Goal: Task Accomplishment & Management: Use online tool/utility

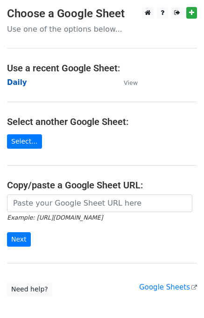
click at [20, 83] on strong "Daily" at bounding box center [17, 82] width 20 height 8
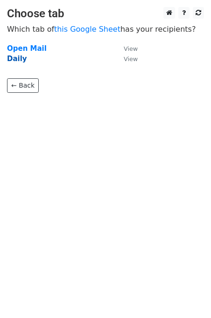
click at [22, 57] on strong "Daily" at bounding box center [17, 59] width 20 height 8
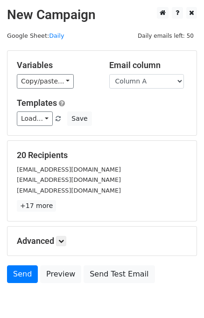
scroll to position [43, 0]
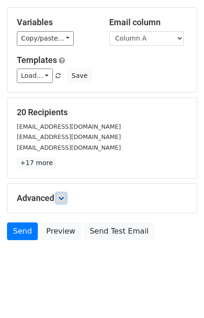
click at [61, 199] on icon at bounding box center [61, 198] width 6 height 6
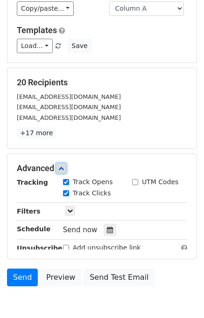
scroll to position [127, 0]
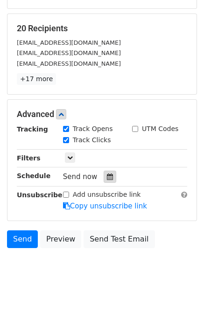
click at [109, 177] on div at bounding box center [110, 177] width 13 height 12
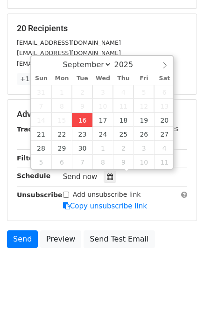
type input "2025-09-16 12:00"
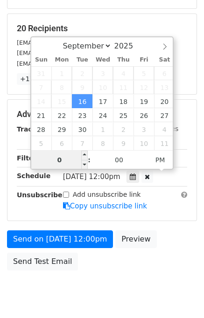
type input "04"
type input "2025-09-16 16:00"
click at [166, 231] on div "Send on Sep 16 at 12:00pm Preview Send Test Email" at bounding box center [102, 252] width 204 height 45
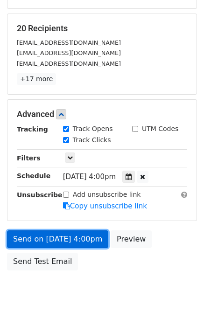
click at [69, 237] on link "Send on Sep 16 at 4:00pm" at bounding box center [57, 239] width 101 height 18
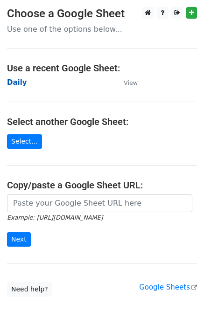
click at [10, 86] on strong "Daily" at bounding box center [17, 82] width 20 height 8
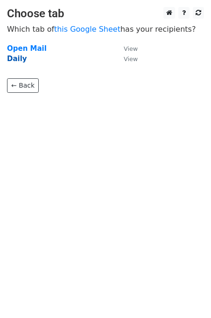
click at [18, 61] on strong "Daily" at bounding box center [17, 59] width 20 height 8
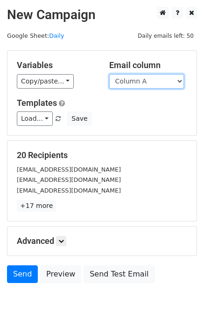
click at [148, 82] on select "Column A Column B Column C Column D Column E" at bounding box center [146, 81] width 75 height 14
click at [109, 74] on select "Column A Column B Column C Column D Column E" at bounding box center [146, 81] width 75 height 14
click at [144, 85] on select "Column A Column B Column C Column D Column E" at bounding box center [146, 81] width 75 height 14
select select "Column B"
click at [109, 74] on select "Column A Column B Column C Column D Column E" at bounding box center [146, 81] width 75 height 14
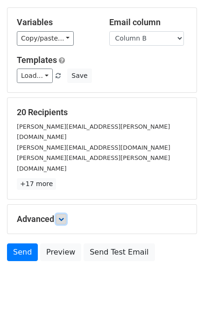
click at [65, 214] on link at bounding box center [61, 219] width 10 height 10
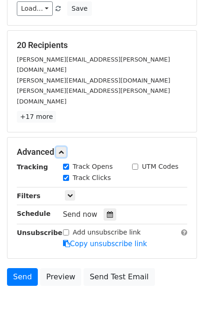
scroll to position [113, 0]
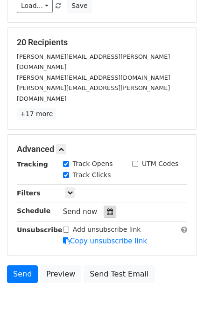
click at [107, 208] on icon at bounding box center [110, 211] width 6 height 7
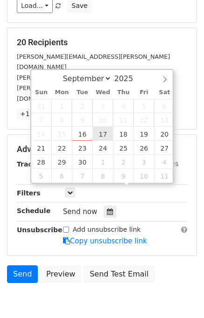
type input "2025-09-17 12:00"
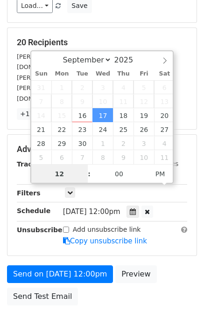
scroll to position [0, 0]
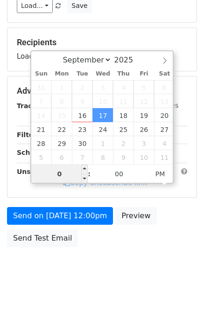
type input "05"
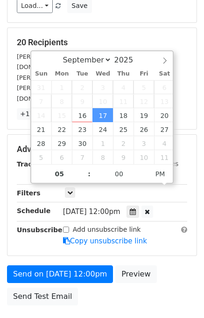
type input "2025-09-17 17:00"
click at [183, 265] on div "Send on Sep 17 at 12:00pm Preview Send Test Email" at bounding box center [102, 287] width 204 height 45
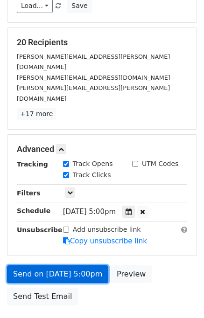
click at [75, 265] on link "Send on Sep 17 at 5:00pm" at bounding box center [57, 274] width 101 height 18
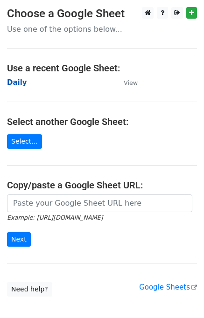
click at [19, 84] on strong "Daily" at bounding box center [17, 82] width 20 height 8
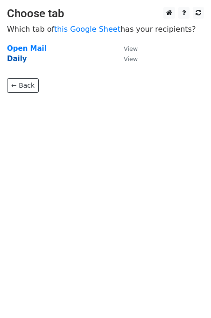
click at [21, 62] on strong "Daily" at bounding box center [17, 59] width 20 height 8
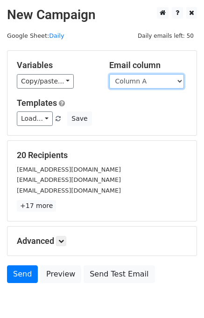
click at [151, 81] on select "Column A Column B Column C Column D Column E" at bounding box center [146, 81] width 75 height 14
select select "Column C"
click at [109, 74] on select "Column A Column B Column C Column D Column E" at bounding box center [146, 81] width 75 height 14
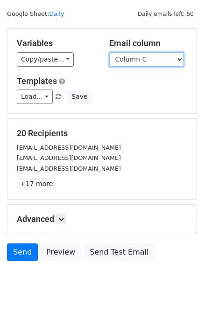
scroll to position [43, 0]
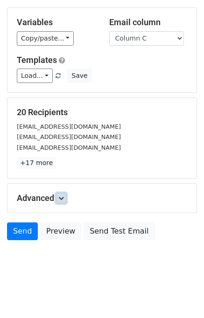
click at [62, 198] on icon at bounding box center [61, 198] width 6 height 6
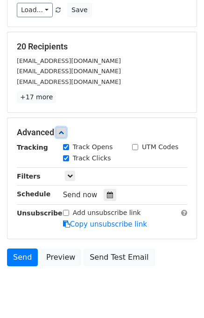
scroll to position [109, 0]
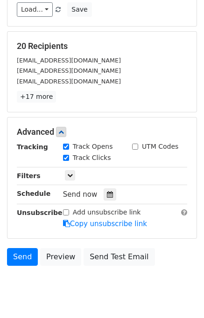
click at [108, 204] on div "Tracking Track Opens UTM Codes Track Clicks Filters Only include spreadsheet ro…" at bounding box center [102, 185] width 170 height 87
click at [107, 195] on icon at bounding box center [110, 194] width 6 height 7
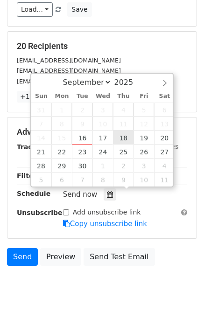
type input "2025-09-18 12:00"
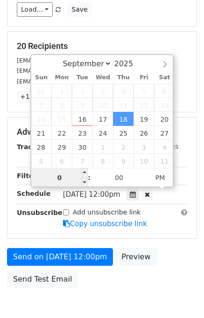
type input "06"
type input "2025-09-18 18:00"
click at [166, 254] on div "Send on Sep 18 at 12:00pm Preview Send Test Email" at bounding box center [102, 270] width 204 height 45
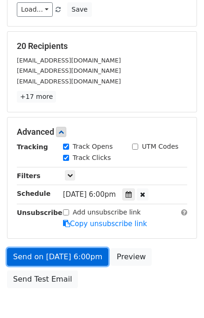
click at [80, 251] on link "Send on Sep 18 at 6:00pm" at bounding box center [57, 257] width 101 height 18
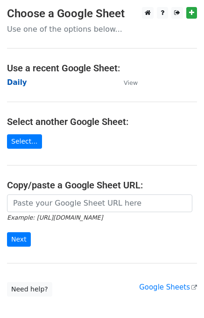
click at [22, 79] on strong "Daily" at bounding box center [17, 82] width 20 height 8
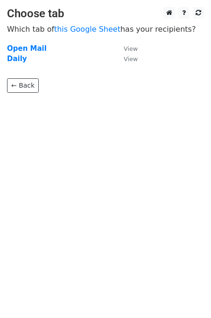
click at [24, 56] on td "Daily" at bounding box center [60, 59] width 107 height 11
click at [19, 60] on strong "Daily" at bounding box center [17, 59] width 20 height 8
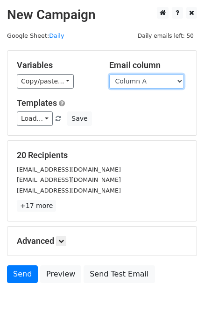
click at [140, 82] on select "Column A Column B Column C Column D Column E" at bounding box center [146, 81] width 75 height 14
select select "Column D"
click at [109, 74] on select "Column A Column B Column C Column D Column E" at bounding box center [146, 81] width 75 height 14
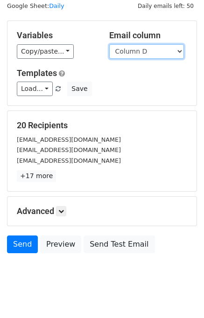
scroll to position [43, 0]
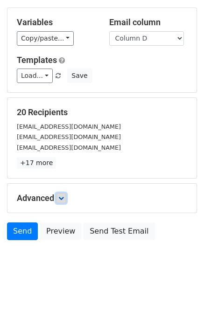
click at [66, 198] on link at bounding box center [61, 198] width 10 height 10
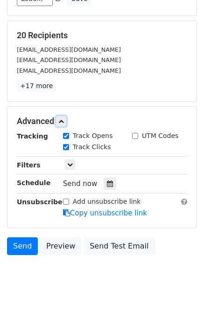
scroll to position [122, 0]
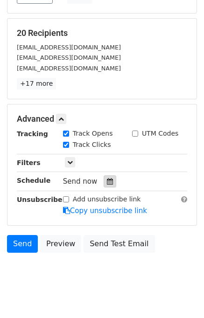
click at [108, 183] on div at bounding box center [110, 181] width 13 height 12
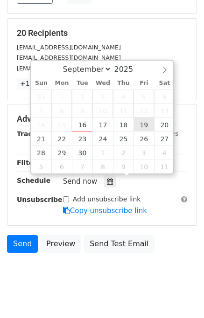
type input "2025-09-19 12:00"
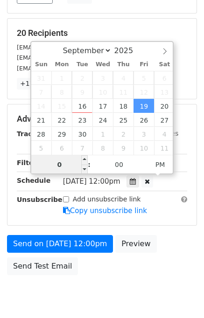
type input "07"
type input "2025-09-19 19:00"
click at [160, 257] on div "Send on Sep 19 at 12:00pm Preview Send Test Email" at bounding box center [102, 257] width 204 height 45
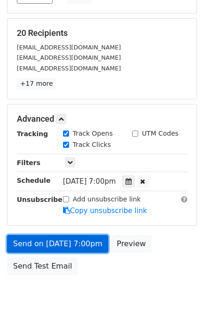
click at [93, 243] on link "Send on Sep 19 at 7:00pm" at bounding box center [57, 244] width 101 height 18
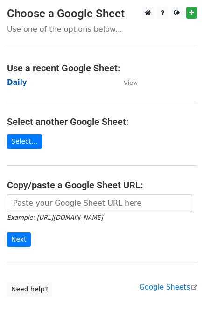
click at [21, 83] on strong "Daily" at bounding box center [17, 82] width 20 height 8
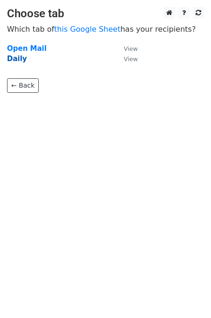
click at [21, 57] on strong "Daily" at bounding box center [17, 59] width 20 height 8
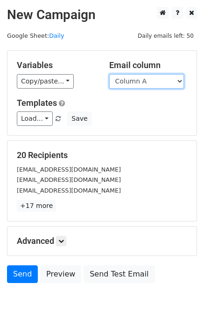
click at [149, 80] on select "Column A Column B Column C Column D Column E" at bounding box center [146, 81] width 75 height 14
select select "Column D"
click at [109, 74] on select "Column A Column B Column C Column D Column E" at bounding box center [146, 81] width 75 height 14
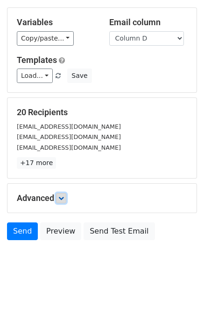
click at [61, 195] on icon at bounding box center [61, 198] width 6 height 6
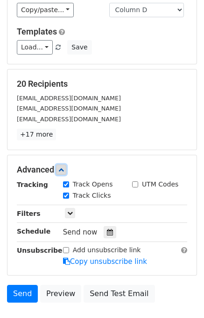
scroll to position [108, 0]
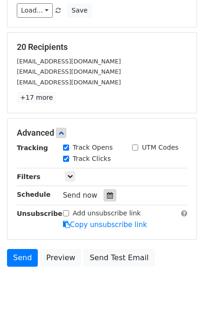
click at [104, 198] on div at bounding box center [110, 195] width 13 height 12
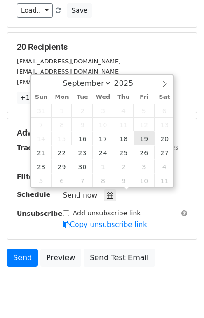
type input "[DATE] 12:00"
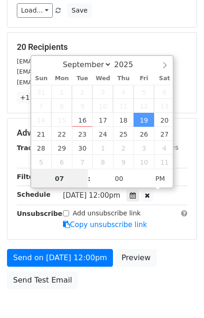
type input "07"
type input "[DATE] 19:00"
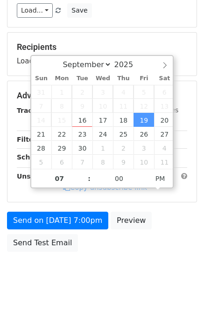
click at [172, 247] on div "Send on [DATE] 7:00pm Preview Send Test Email" at bounding box center [102, 234] width 204 height 45
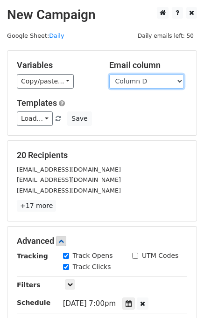
click at [141, 84] on select "Column A Column B Column C Column D Column E" at bounding box center [146, 81] width 75 height 14
select select "Column E"
click at [109, 74] on select "Column A Column B Column C Column D Column E" at bounding box center [146, 81] width 75 height 14
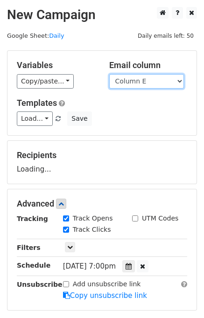
scroll to position [119, 0]
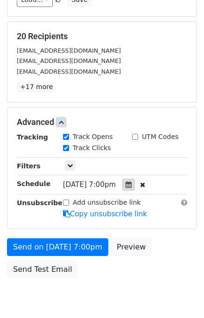
click at [132, 184] on icon at bounding box center [128, 184] width 6 height 7
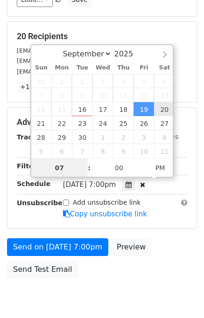
type input "[DATE] 19:00"
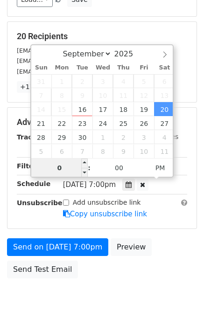
type input "08"
type input "[DATE] 20:00"
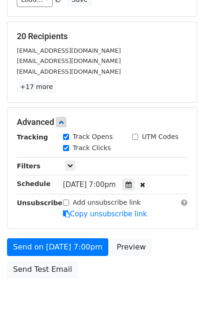
click at [170, 256] on div "Send on [DATE] 7:00pm Preview Send Test Email" at bounding box center [102, 260] width 204 height 45
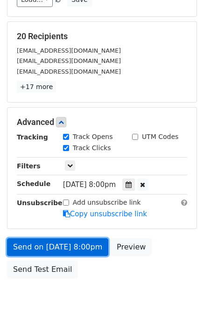
click at [88, 246] on link "Send on [DATE] 8:00pm" at bounding box center [57, 247] width 101 height 18
